Goal: Unclear

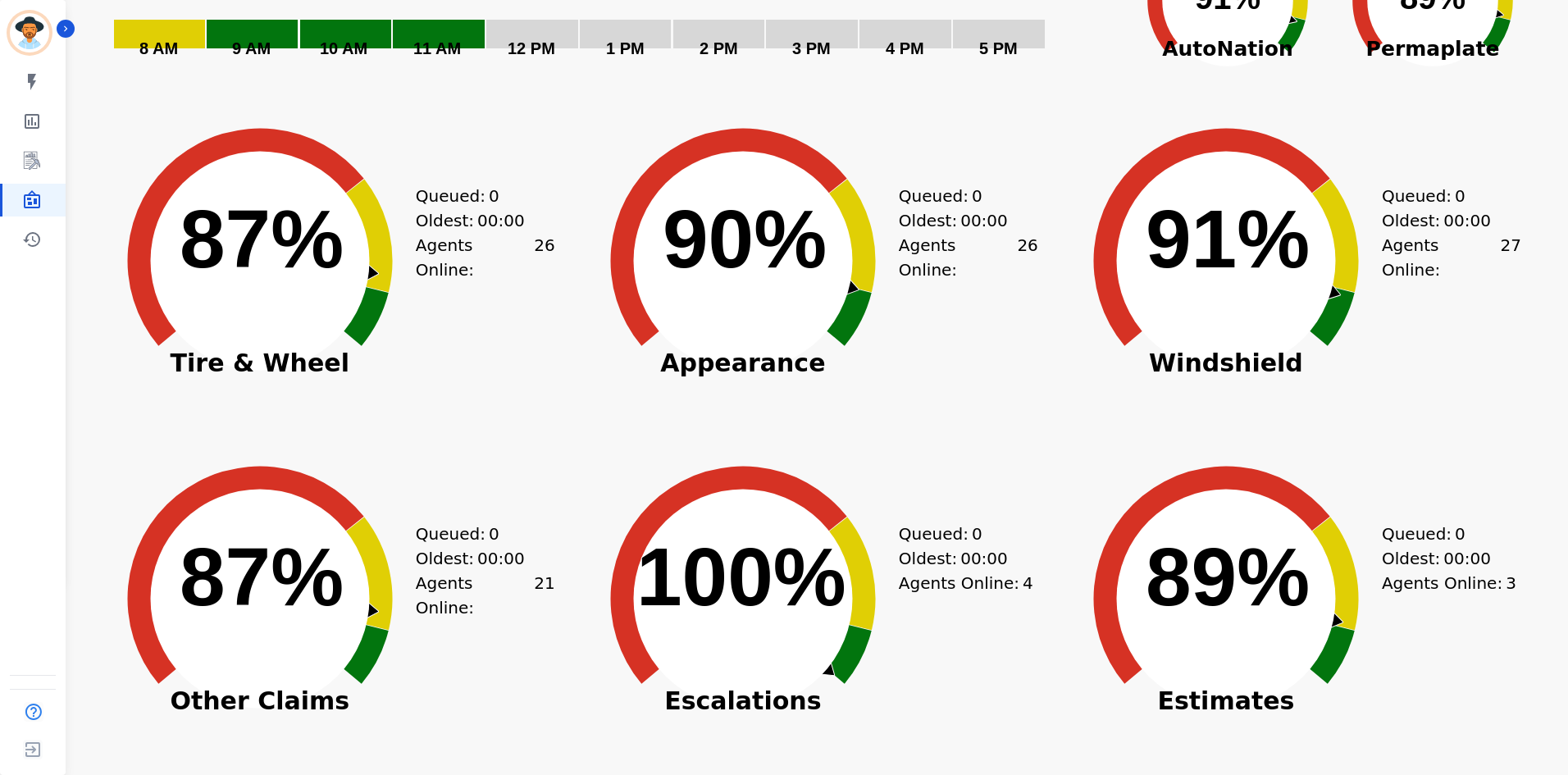
scroll to position [138, 0]
